Goal: Task Accomplishment & Management: Use online tool/utility

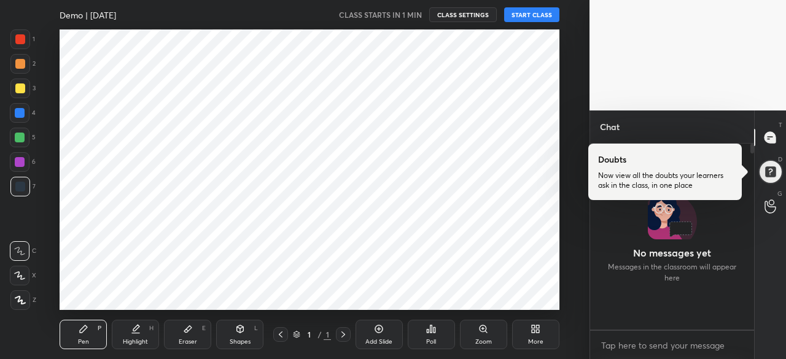
scroll to position [61147, 60887]
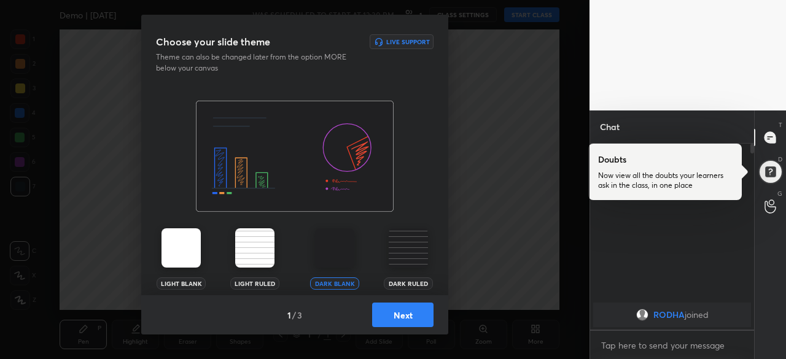
click at [397, 316] on button "Next" at bounding box center [402, 315] width 61 height 25
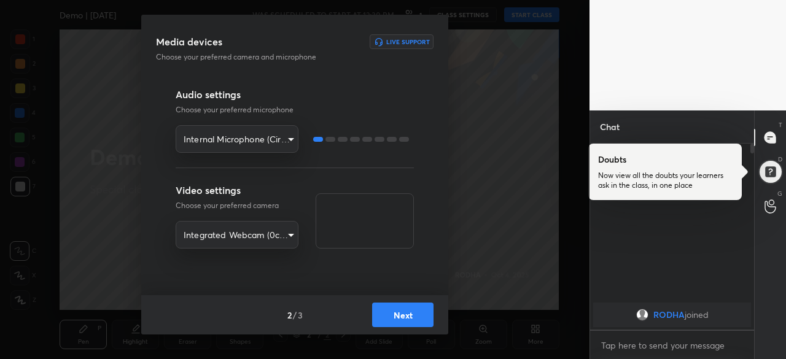
click at [397, 316] on button "Next" at bounding box center [402, 315] width 61 height 25
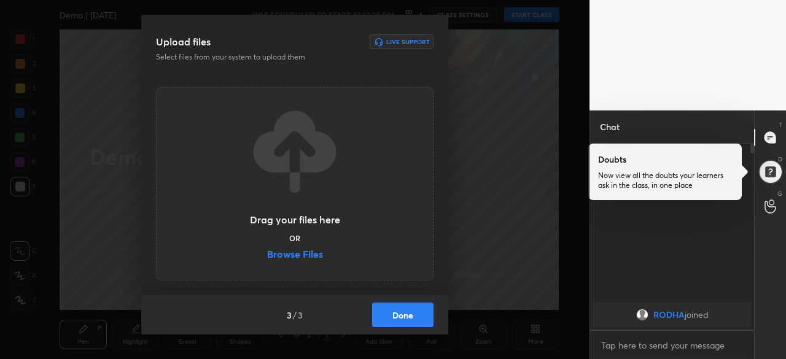
click at [397, 316] on button "Done" at bounding box center [402, 315] width 61 height 25
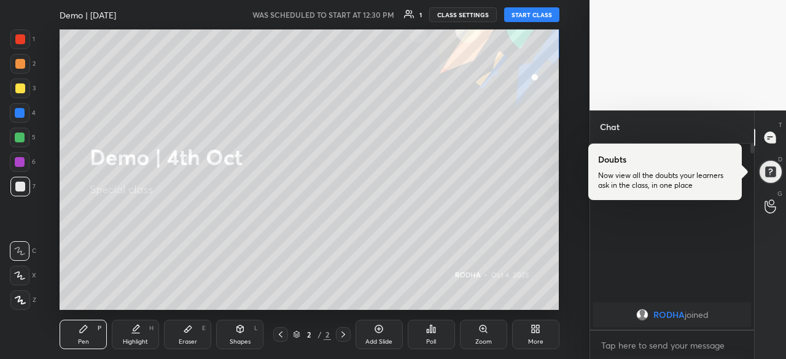
click at [545, 19] on button "START CLASS" at bounding box center [531, 14] width 55 height 15
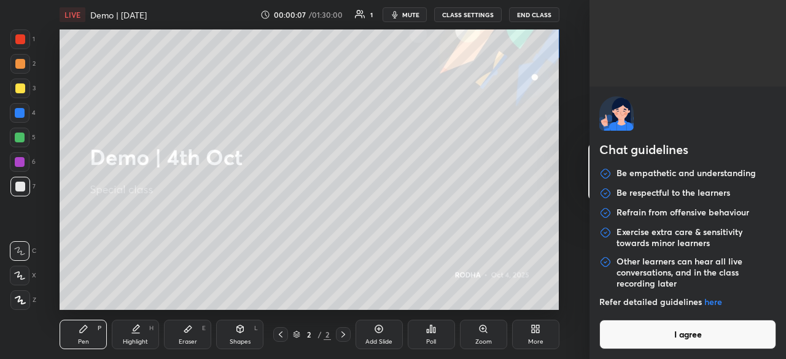
click at [668, 348] on body "1 2 3 4 5 6 7 R O A L C X Z Erase all C X Z LIVE Demo | [DATE] 00:00:07 / 01:30…" at bounding box center [393, 179] width 786 height 359
click at [692, 330] on button "I agree" at bounding box center [688, 334] width 177 height 29
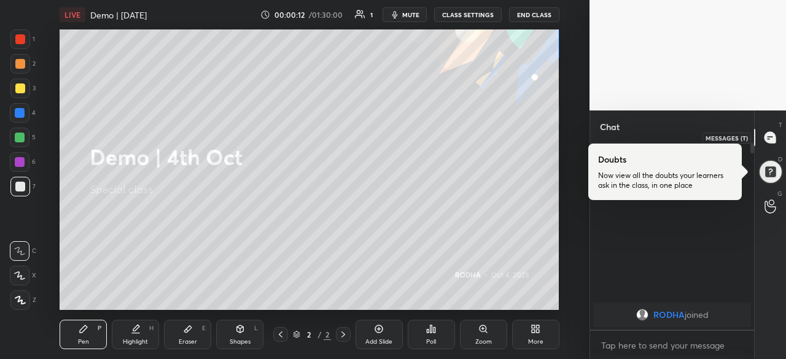
click at [773, 138] on icon at bounding box center [770, 137] width 11 height 11
click at [775, 201] on icon at bounding box center [771, 207] width 12 height 14
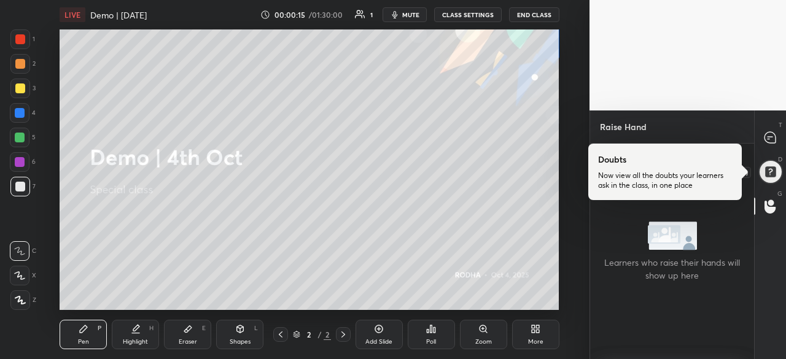
click at [778, 168] on div at bounding box center [770, 172] width 25 height 25
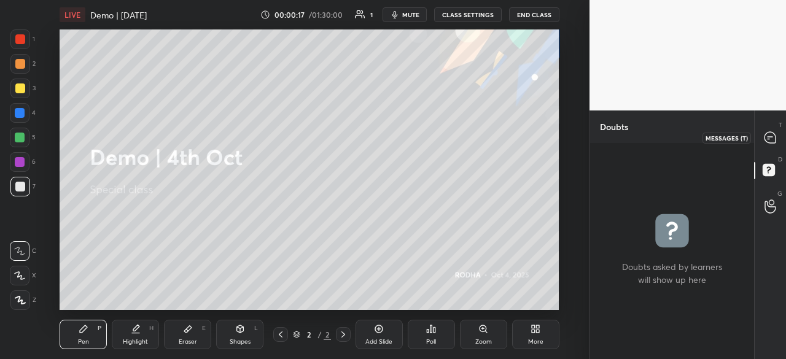
click at [775, 142] on icon at bounding box center [770, 137] width 11 height 11
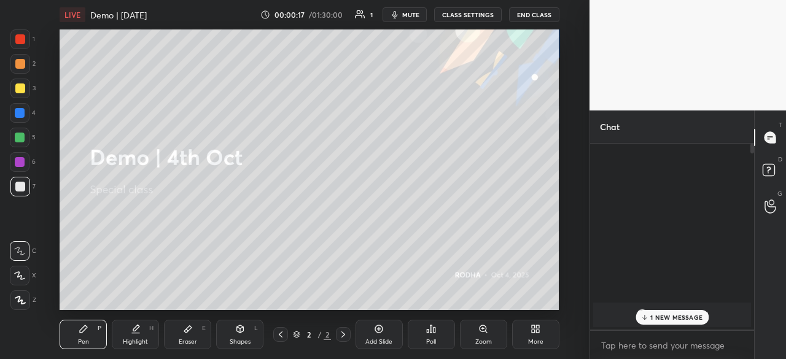
scroll to position [182, 160]
click at [531, 339] on div "More" at bounding box center [535, 342] width 15 height 6
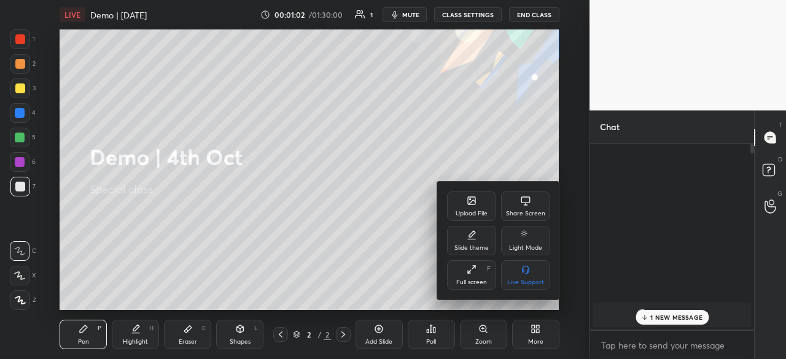
click at [322, 249] on div at bounding box center [393, 179] width 786 height 359
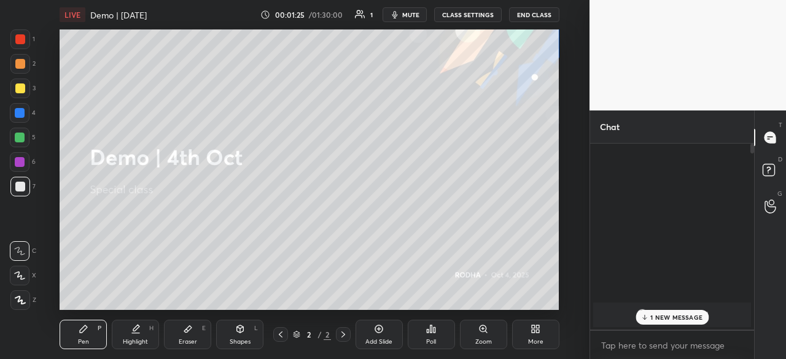
click at [18, 87] on div at bounding box center [20, 89] width 10 height 10
click at [21, 64] on div at bounding box center [20, 64] width 10 height 10
click at [283, 335] on icon at bounding box center [281, 335] width 10 height 10
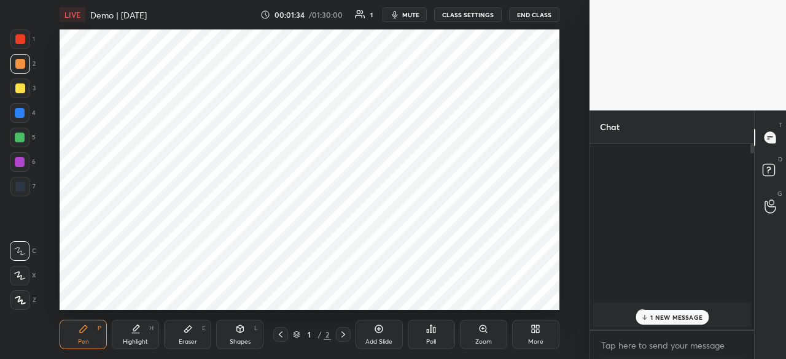
click at [344, 337] on icon at bounding box center [343, 335] width 10 height 10
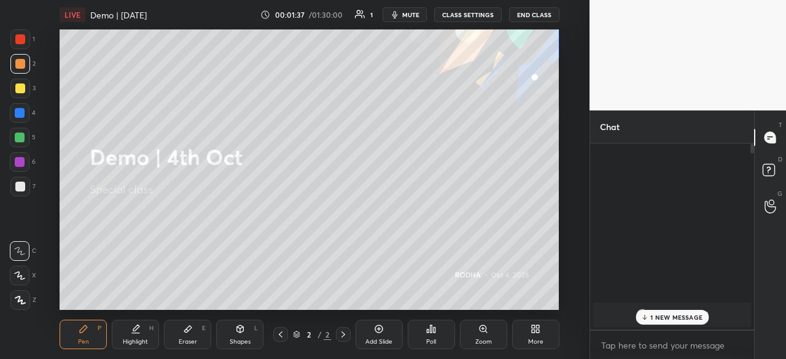
click at [372, 332] on div "Add Slide" at bounding box center [379, 334] width 47 height 29
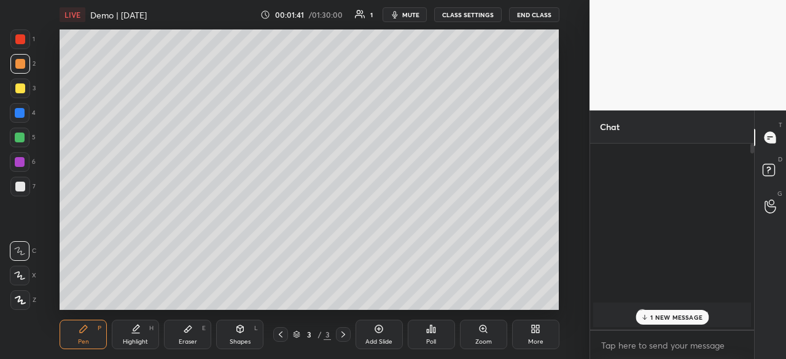
click at [390, 331] on div "Add Slide" at bounding box center [379, 334] width 47 height 29
click at [547, 332] on div "More" at bounding box center [535, 334] width 47 height 29
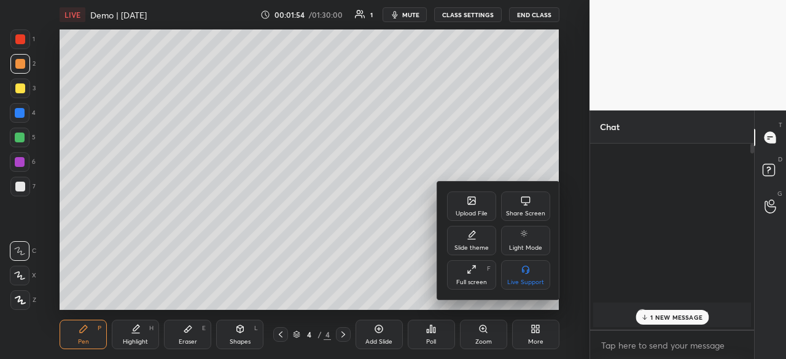
click at [474, 214] on div "Upload File" at bounding box center [472, 214] width 32 height 6
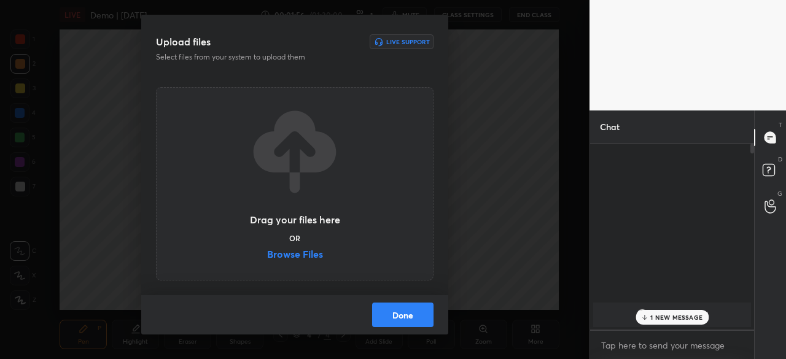
click at [472, 260] on div "Upload files Live Support Select files from your system to upload them Drag you…" at bounding box center [295, 179] width 590 height 359
click at [287, 255] on label "Browse Files" at bounding box center [295, 255] width 56 height 13
click at [267, 255] on input "Browse Files" at bounding box center [267, 255] width 0 height 13
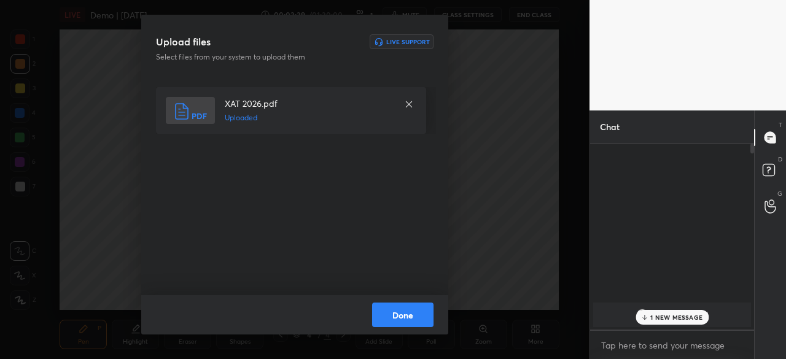
click at [415, 313] on button "Done" at bounding box center [402, 315] width 61 height 25
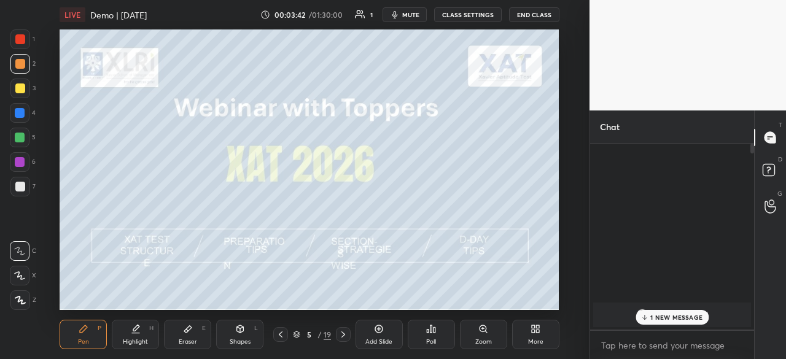
click at [338, 338] on icon at bounding box center [343, 335] width 10 height 10
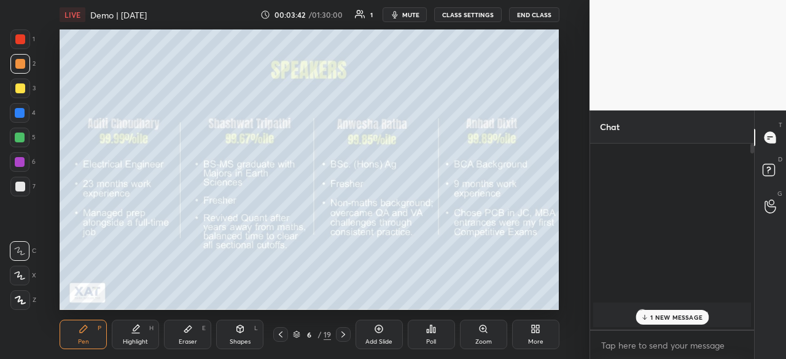
click at [338, 338] on icon at bounding box center [343, 335] width 10 height 10
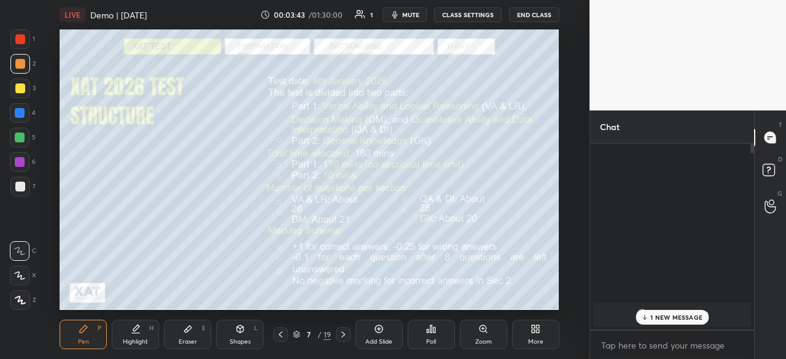
click at [338, 338] on icon at bounding box center [343, 335] width 10 height 10
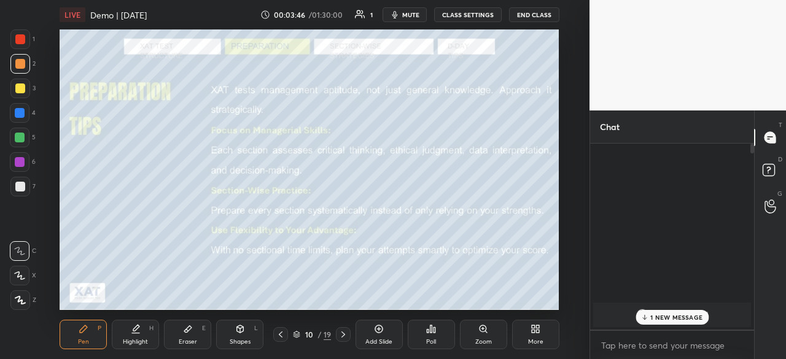
click at [338, 338] on icon at bounding box center [343, 335] width 10 height 10
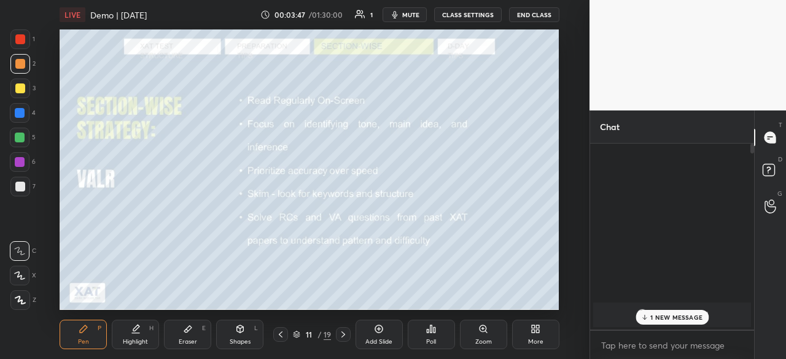
click at [338, 338] on icon at bounding box center [343, 335] width 10 height 10
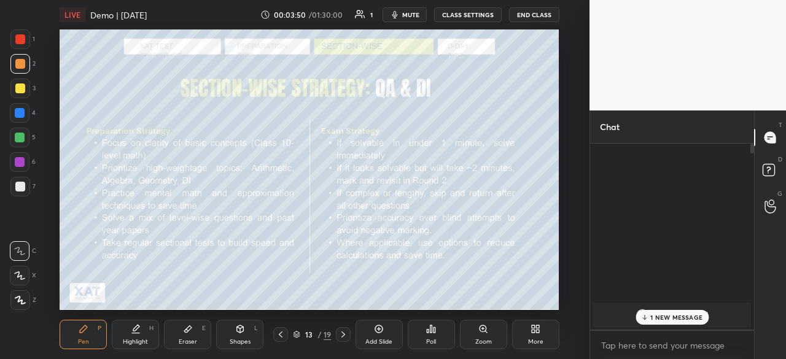
click at [338, 338] on icon at bounding box center [343, 335] width 10 height 10
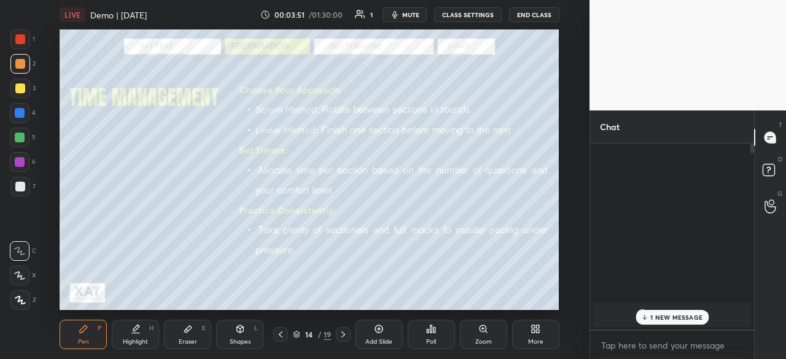
click at [338, 338] on icon at bounding box center [343, 335] width 10 height 10
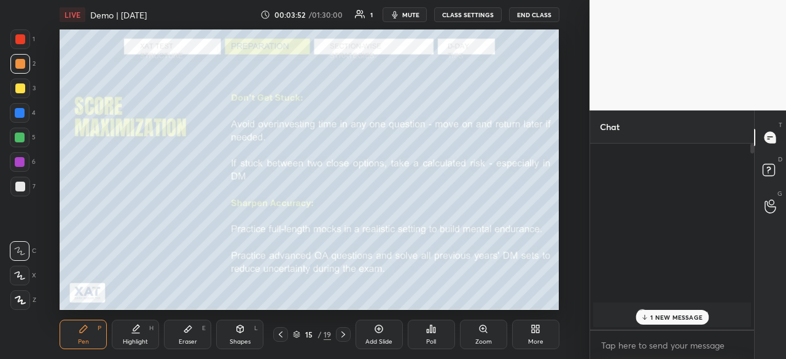
click at [338, 338] on icon at bounding box center [343, 335] width 10 height 10
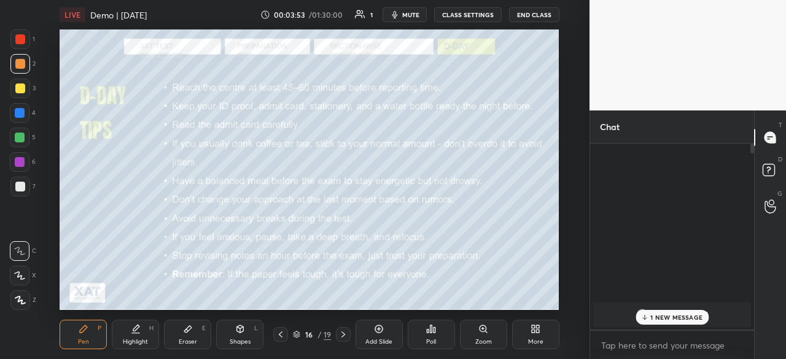
click at [338, 338] on icon at bounding box center [343, 335] width 10 height 10
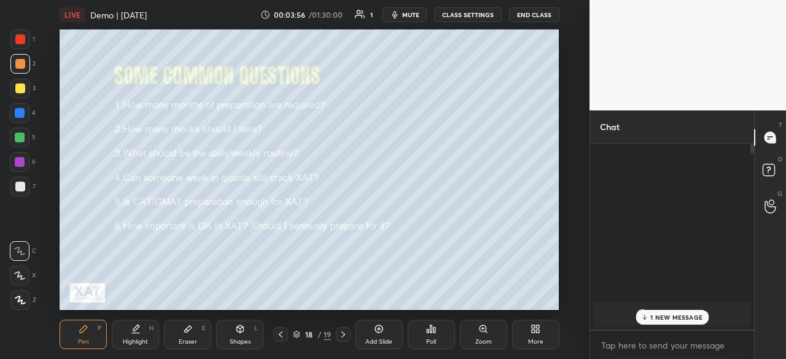
click at [338, 338] on icon at bounding box center [343, 335] width 10 height 10
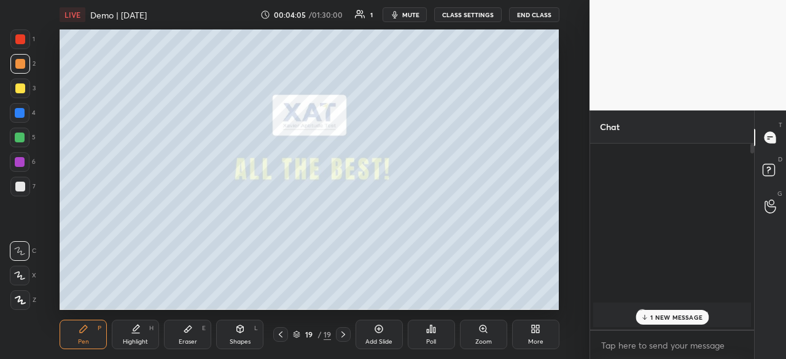
click at [533, 16] on button "END CLASS" at bounding box center [534, 14] width 50 height 15
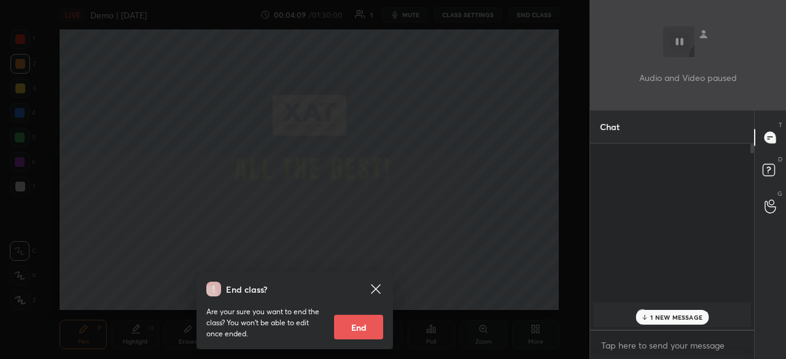
click at [375, 287] on icon at bounding box center [375, 288] width 9 height 9
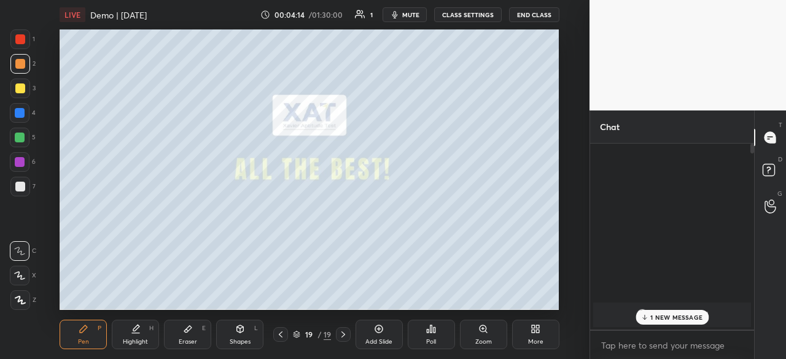
click at [539, 341] on div "More" at bounding box center [535, 342] width 15 height 6
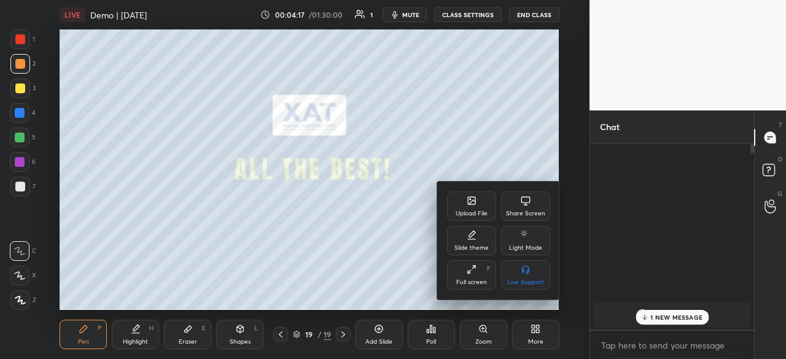
click at [345, 271] on div at bounding box center [393, 179] width 786 height 359
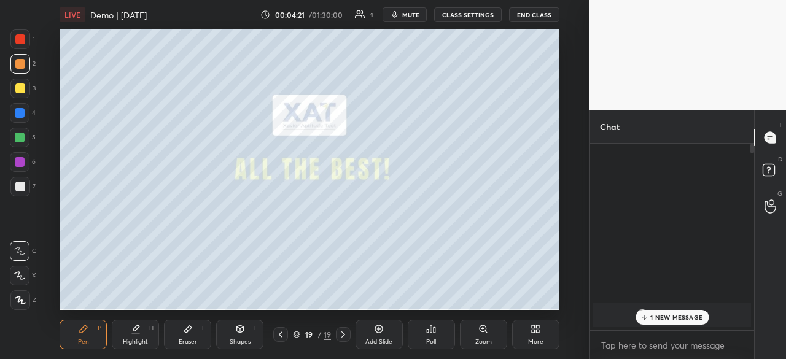
click at [472, 15] on button "CLASS SETTINGS" at bounding box center [468, 14] width 68 height 15
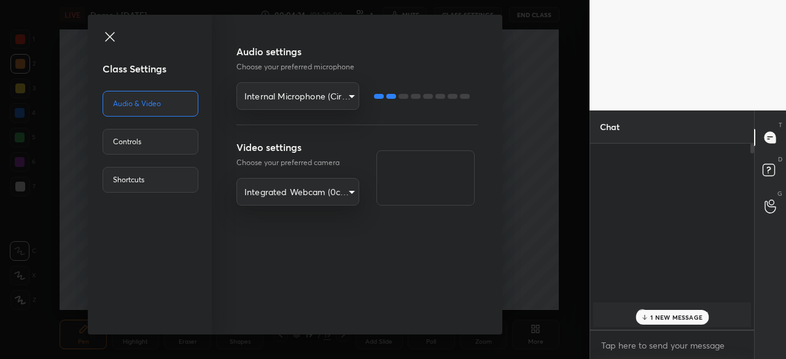
click at [150, 146] on div "Controls" at bounding box center [151, 142] width 96 height 26
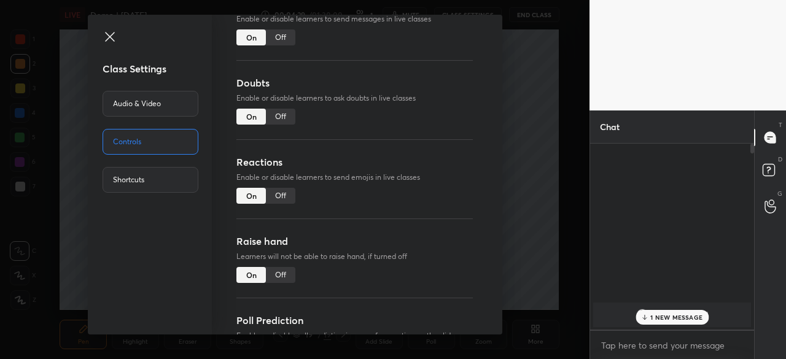
scroll to position [112, 0]
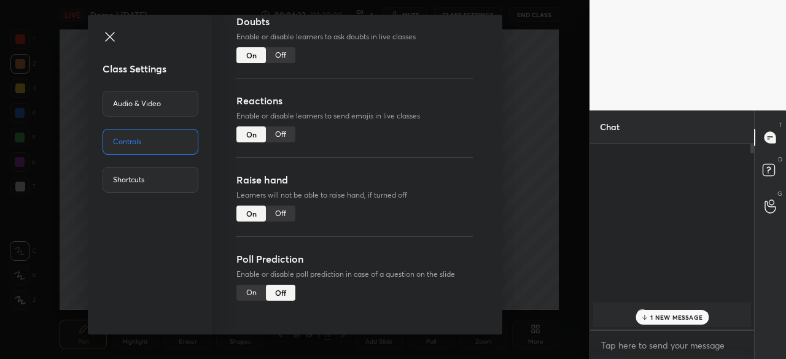
click at [571, 179] on div "Class Settings Audio & Video Controls Shortcuts Chat Enable or disable learners…" at bounding box center [295, 179] width 590 height 359
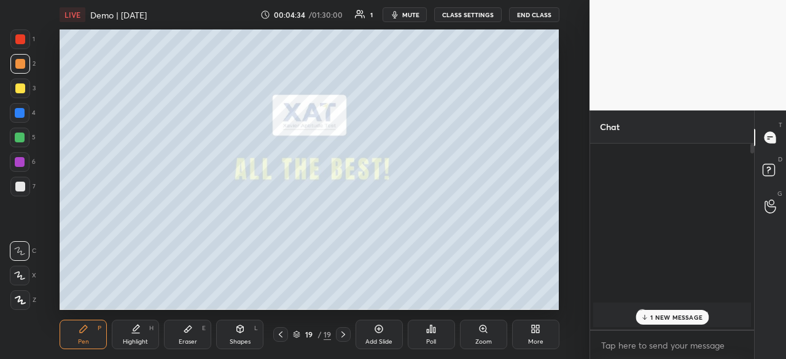
click at [534, 15] on button "END CLASS" at bounding box center [534, 14] width 50 height 15
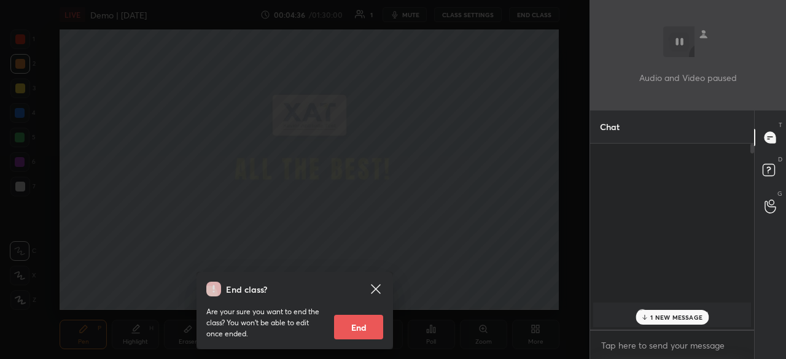
click at [359, 335] on button "End" at bounding box center [358, 327] width 49 height 25
type textarea "x"
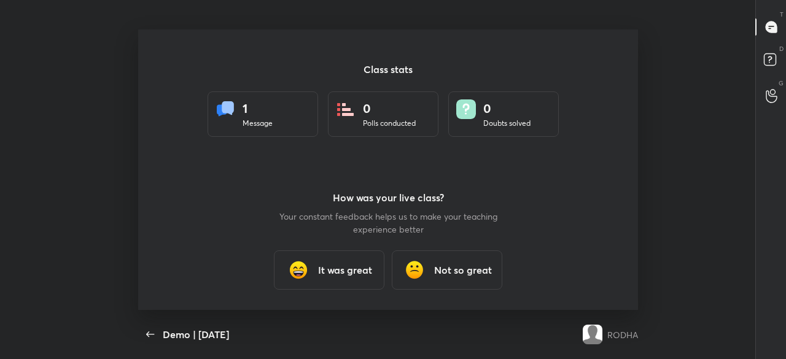
scroll to position [0, 0]
click at [148, 338] on icon "button" at bounding box center [150, 334] width 15 height 15
